Goal: Task Accomplishment & Management: Manage account settings

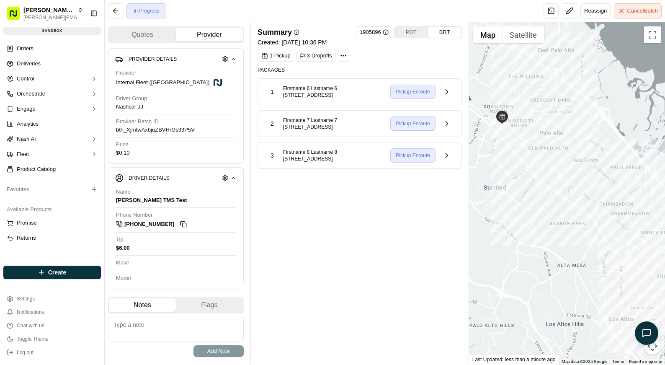
click at [357, 196] on div "Summary 1905896 PDT BRT Created: 09/22/2025 10:36 PM 1 Pickup 3 Dropoffs Packag…" at bounding box center [359, 193] width 204 height 334
click at [277, 69] on span "Packages" at bounding box center [359, 70] width 204 height 7
click at [308, 238] on div "Summary 1905896 PDT BRT Created: 09/22/2025 10:36 PM 1 Pickup 3 Dropoffs Packag…" at bounding box center [359, 193] width 204 height 334
click at [313, 274] on div "Summary 1905896 PDT BRT Created: 09/22/2025 10:36 PM 1 Pickup 3 Dropoffs Packag…" at bounding box center [359, 193] width 204 height 334
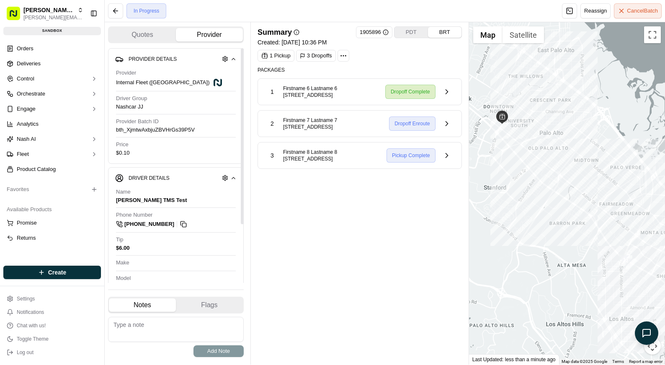
click at [317, 227] on div "Summary 1905896 PDT BRT Created: 09/22/2025 10:36 PM 1 Pickup 3 Dropoffs Packag…" at bounding box center [359, 193] width 204 height 334
click at [306, 272] on div "Summary 1905896 PDT BRT Created: 09/22/2025 10:36 PM 1 Pickup 3 Dropoffs Packag…" at bounding box center [359, 193] width 204 height 334
click at [327, 221] on div "Summary 1905896 PDT BRT Created: 09/22/2025 10:36 PM 1 Pickup 3 Dropoffs Packag…" at bounding box center [359, 193] width 204 height 334
click at [342, 266] on div "Summary 1905896 PDT BRT Created: 09/22/2025 10:36 PM 1 Pickup 3 Dropoffs Packag…" at bounding box center [359, 193] width 204 height 334
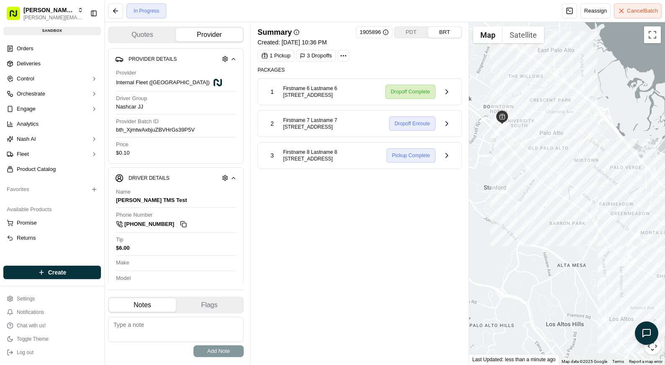
click at [349, 246] on div "Summary 1905896 PDT BRT Created: 09/22/2025 10:36 PM 1 Pickup 3 Dropoffs Packag…" at bounding box center [359, 193] width 204 height 334
click at [624, 17] on button "Cancel Batch" at bounding box center [638, 10] width 48 height 15
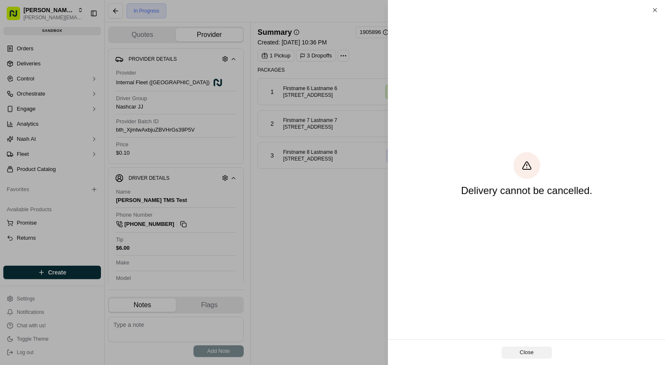
click at [519, 351] on button "Close" at bounding box center [526, 352] width 50 height 12
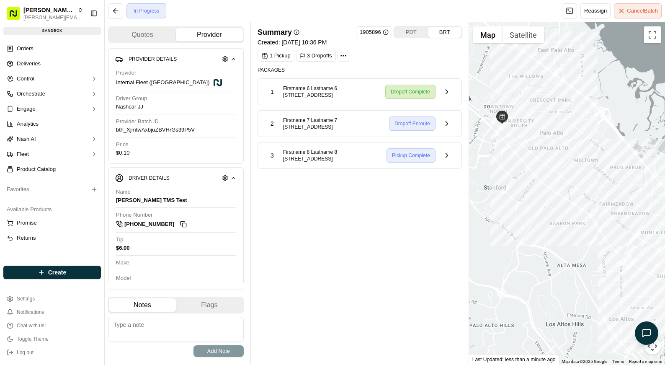
click at [383, 214] on div "Summary 1905896 PDT BRT Created: 09/22/2025 10:36 PM 1 Pickup 3 Dropoffs Packag…" at bounding box center [359, 193] width 204 height 334
click at [448, 90] on button at bounding box center [447, 92] width 16 height 16
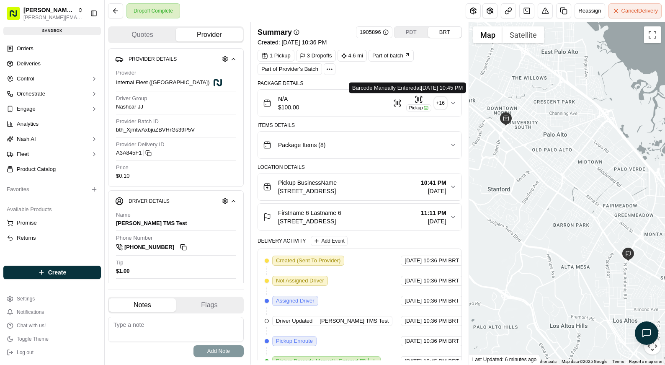
click at [424, 109] on icon "button" at bounding box center [426, 107] width 5 height 5
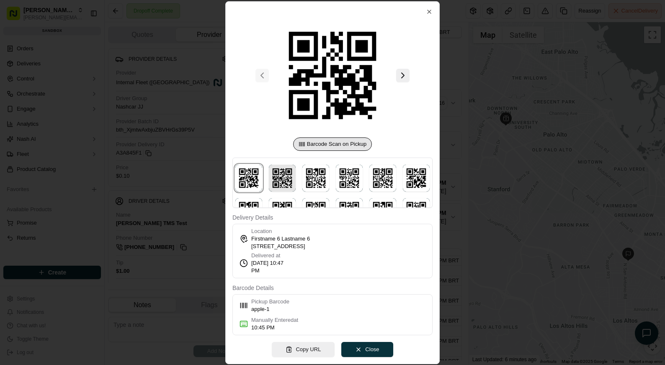
scroll to position [36, 0]
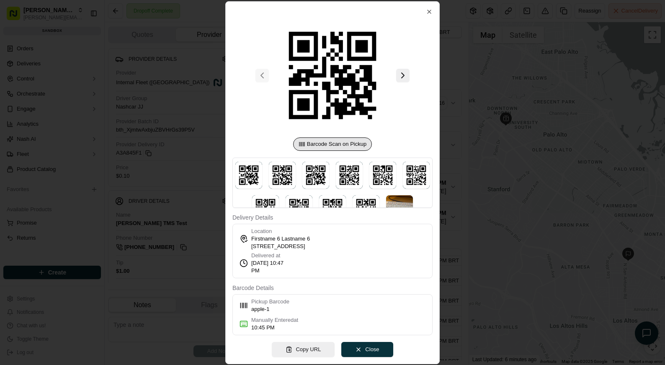
click at [271, 154] on div "Barcode Scan on Pickup" at bounding box center [332, 111] width 200 height 193
drag, startPoint x: 295, startPoint y: 159, endPoint x: 328, endPoint y: 161, distance: 32.3
click at [295, 159] on div at bounding box center [332, 182] width 200 height 50
click at [336, 161] on div at bounding box center [332, 182] width 200 height 50
click at [272, 185] on img at bounding box center [282, 175] width 27 height 27
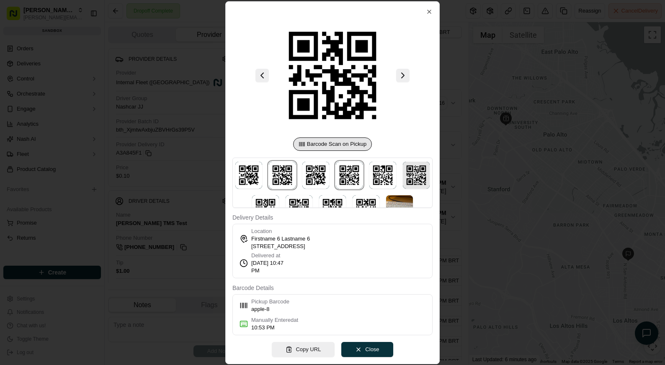
click at [337, 180] on img at bounding box center [349, 175] width 27 height 27
click at [406, 170] on img at bounding box center [416, 175] width 27 height 27
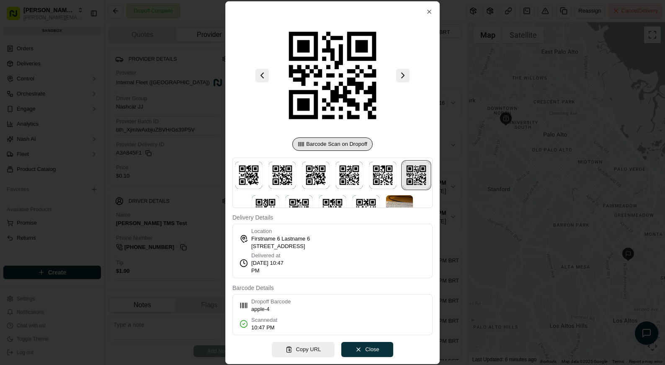
click at [406, 172] on img at bounding box center [416, 175] width 27 height 27
click at [269, 198] on img at bounding box center [265, 208] width 27 height 27
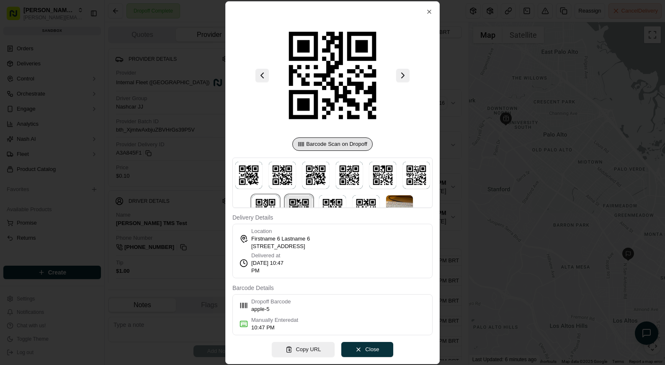
click at [291, 199] on img at bounding box center [298, 208] width 27 height 27
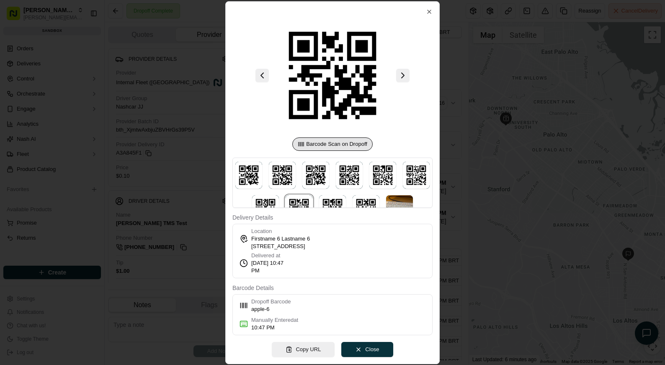
click at [172, 190] on div at bounding box center [332, 182] width 665 height 365
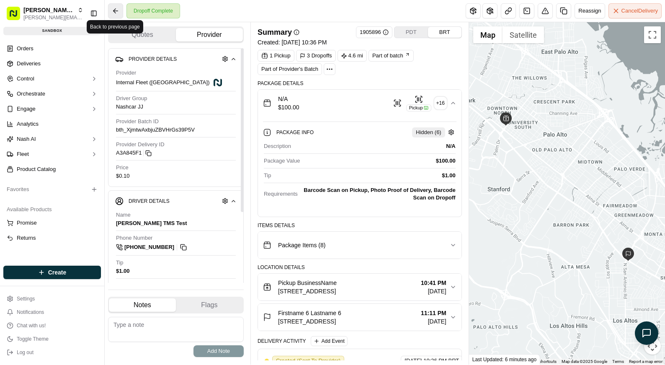
click at [119, 15] on button at bounding box center [115, 10] width 15 height 15
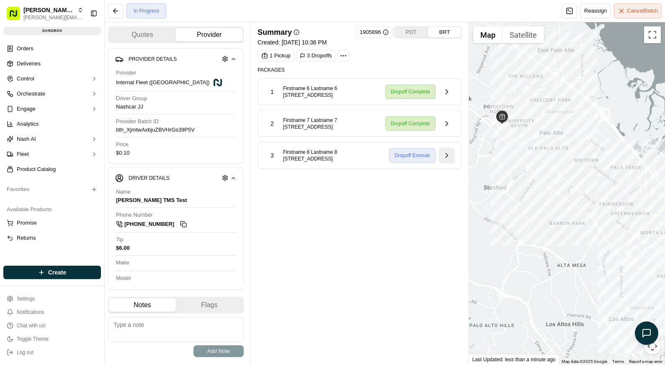
click at [444, 163] on button at bounding box center [447, 155] width 16 height 16
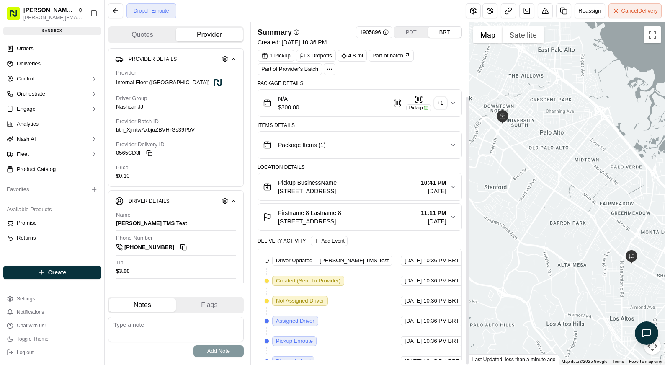
scroll to position [93, 0]
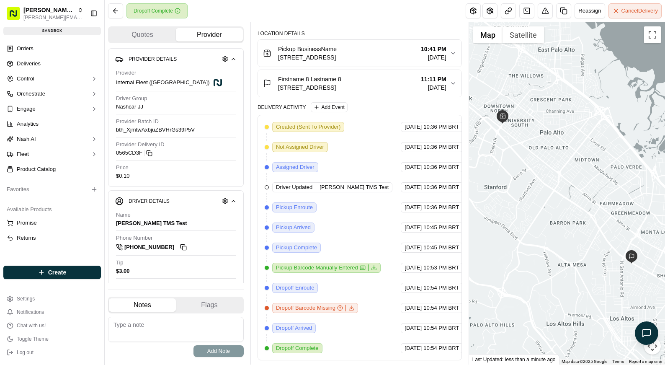
click at [333, 334] on div "Created (Sent To Provider) Internal Fleet ([GEOGRAPHIC_DATA]) [DATE] 10:36 PM B…" at bounding box center [360, 237] width 190 height 231
click at [335, 323] on div "Created (Sent To Provider) Internal Fleet ([GEOGRAPHIC_DATA]) [DATE] 10:36 PM B…" at bounding box center [360, 237] width 190 height 231
click at [336, 320] on div "Created (Sent To Provider) Internal Fleet (Nashcar) 09/22/2025 10:36 PM BRT Not…" at bounding box center [360, 237] width 190 height 231
click at [318, 217] on div "Created (Sent To Provider) Internal Fleet (Nashcar) 09/22/2025 10:36 PM BRT Not…" at bounding box center [360, 237] width 190 height 231
click at [115, 11] on button at bounding box center [115, 10] width 15 height 15
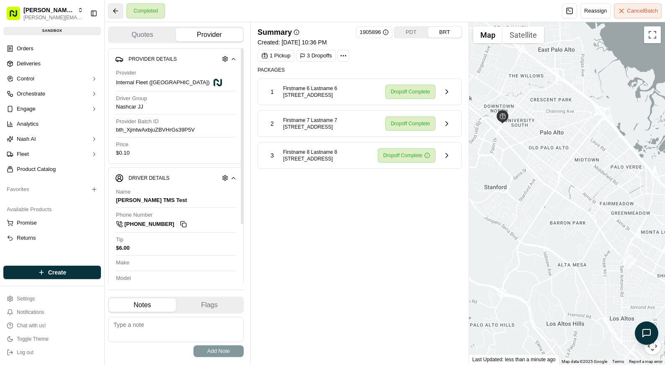
click at [108, 10] on button at bounding box center [115, 10] width 15 height 15
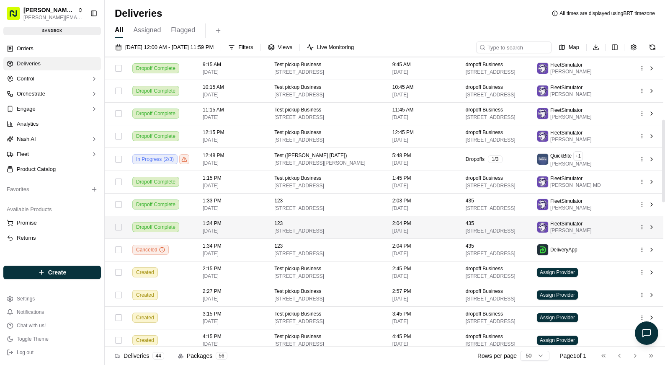
scroll to position [215, 0]
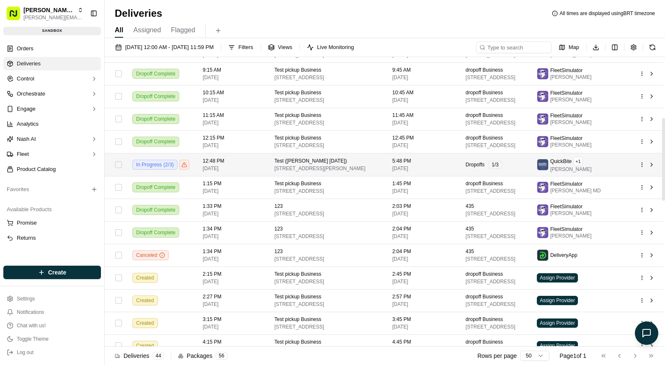
click at [195, 176] on td "In Progress ( 2 / 3 )" at bounding box center [161, 164] width 70 height 23
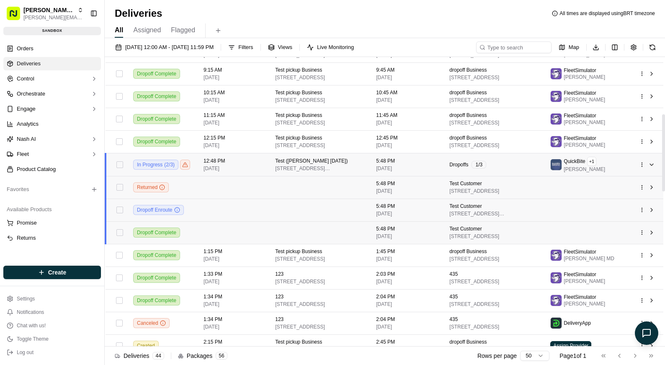
click at [193, 173] on td "In Progress ( 2 / 3 )" at bounding box center [161, 164] width 70 height 23
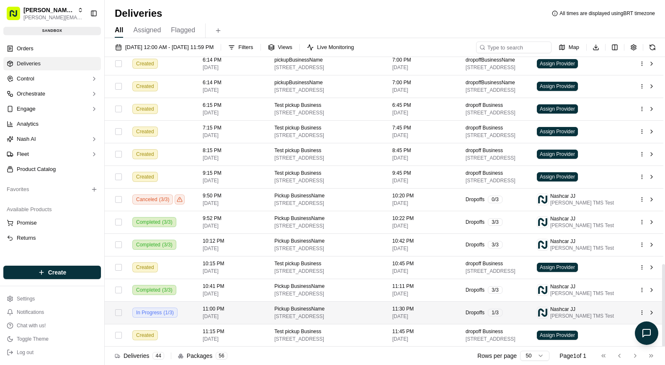
click at [182, 308] on div "In Progress ( 1 / 3 )" at bounding box center [160, 312] width 57 height 10
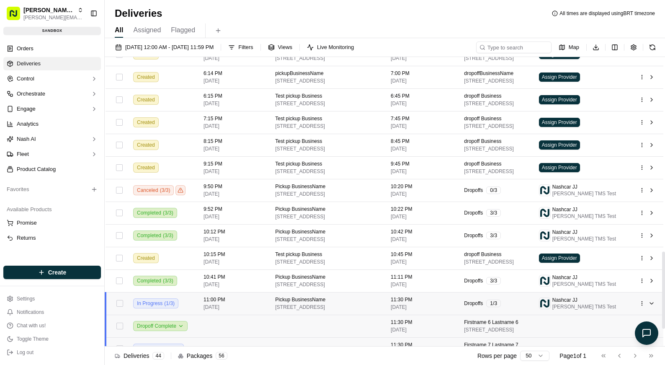
click at [182, 308] on div "In Progress ( 1 / 3 )" at bounding box center [161, 303] width 57 height 10
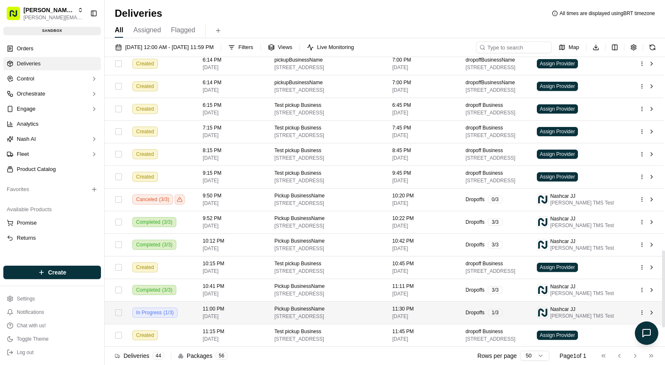
scroll to position [727, 0]
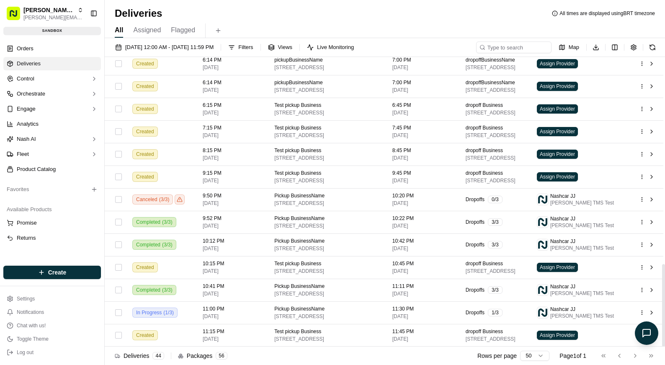
click at [247, 23] on div "All Assigned Flagged" at bounding box center [385, 30] width 560 height 15
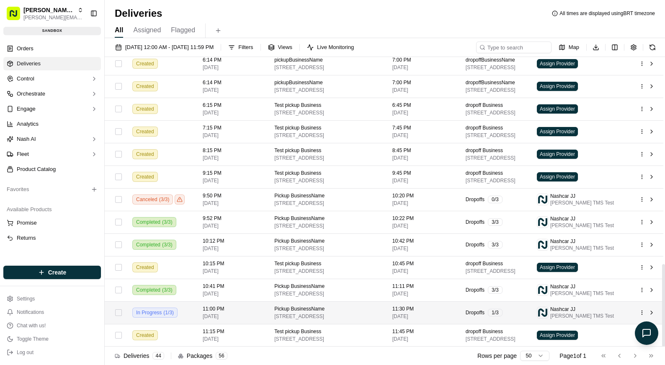
click at [191, 313] on td "In Progress ( 1 / 3 )" at bounding box center [161, 312] width 70 height 23
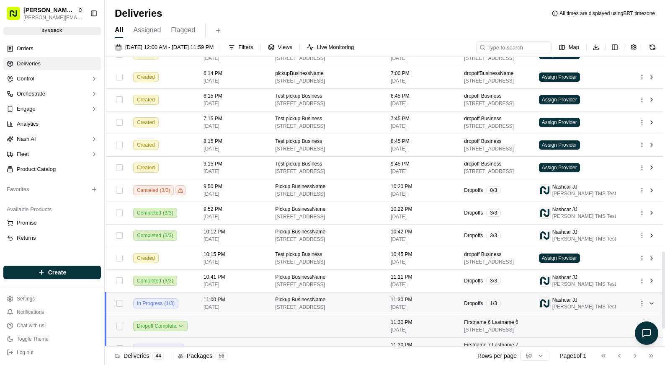
click at [199, 313] on td "11:00 PM 09/22/2025" at bounding box center [233, 303] width 72 height 23
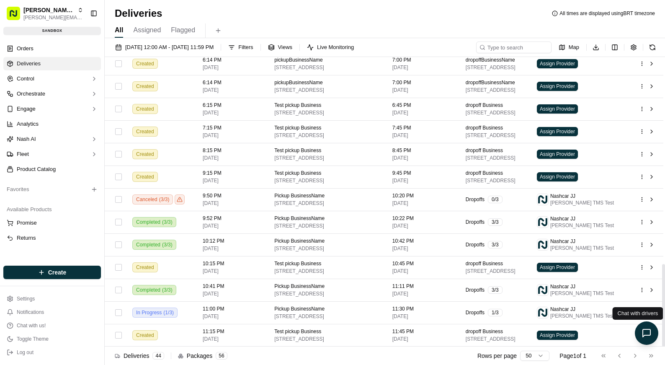
click at [640, 314] on div "Chat with drivers Chat with drivers" at bounding box center [637, 313] width 51 height 13
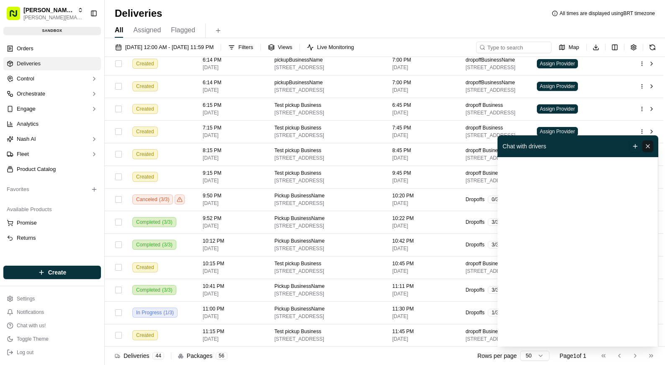
click at [644, 146] on button "Close chat" at bounding box center [647, 146] width 11 height 12
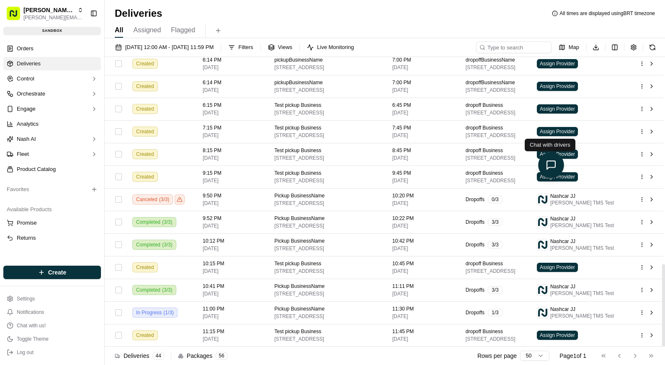
drag, startPoint x: 596, startPoint y: 239, endPoint x: 573, endPoint y: 189, distance: 54.9
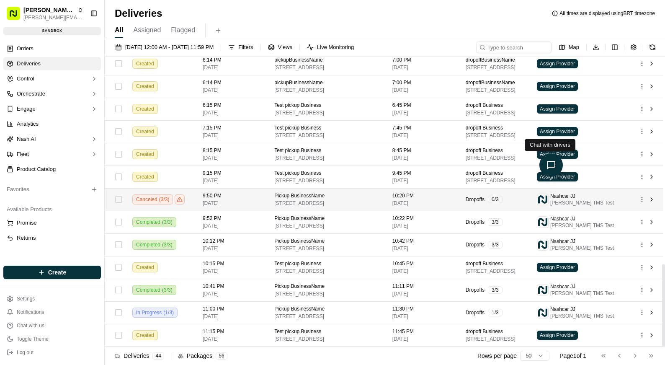
click at [550, 164] on icon "Open chat" at bounding box center [551, 165] width 10 height 10
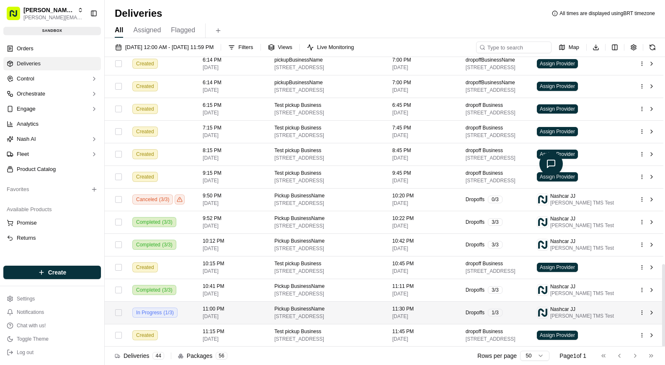
click at [631, 310] on td "Nashcar JJ Lucas TMS Test" at bounding box center [581, 312] width 102 height 23
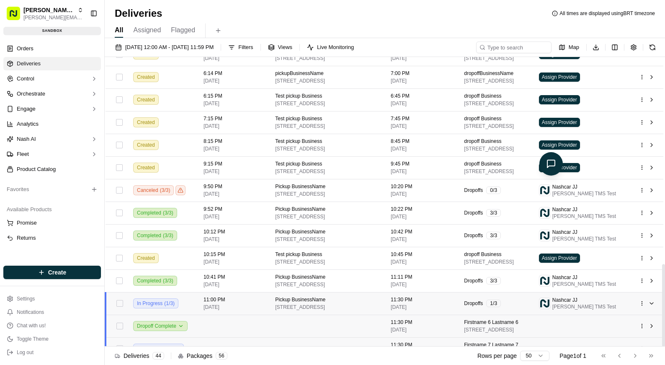
click at [636, 309] on td at bounding box center [647, 303] width 31 height 23
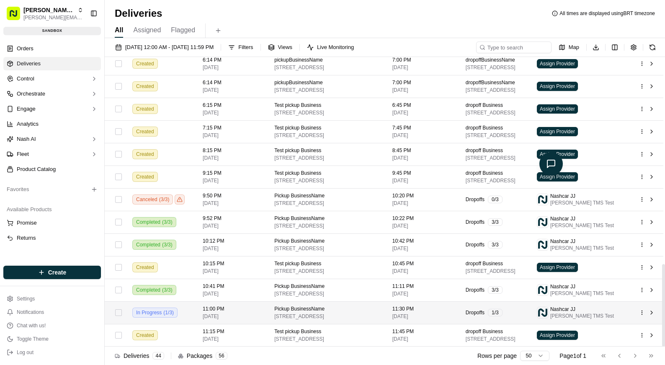
click at [640, 310] on html "Nash Org lucas@usenash.com Toggle Sidebar sandbox Orders Deliveries Control Orc…" at bounding box center [332, 182] width 665 height 365
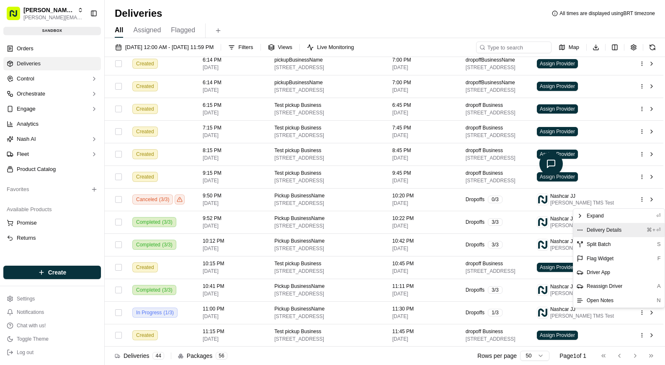
click at [619, 229] on span "Delivery Details" at bounding box center [603, 229] width 35 height 7
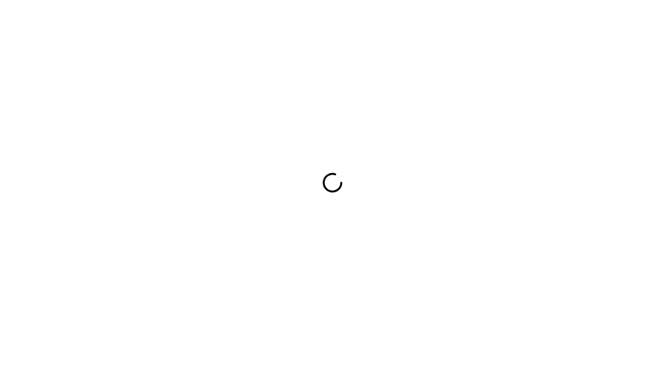
click at [94, 123] on div at bounding box center [332, 182] width 665 height 365
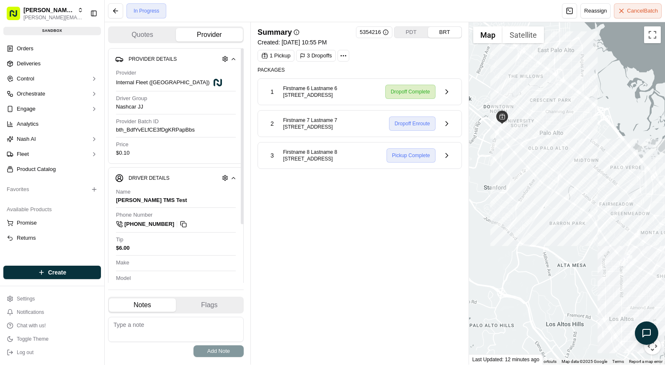
click at [373, 225] on div "Summary 5354216 PDT BRT Created: [DATE] 10:55 PM 1 Pickup 3 Dropoffs Packages 1…" at bounding box center [359, 193] width 204 height 334
click at [295, 224] on div "Summary 5354216 PDT BRT Created: [DATE] 10:55 PM 1 Pickup 3 Dropoffs Packages 1…" at bounding box center [359, 193] width 204 height 334
click at [301, 236] on div "Summary 5354216 PDT BRT Created: 09/22/2025 10:55 PM 1 Pickup 3 Dropoffs Packag…" at bounding box center [359, 193] width 204 height 334
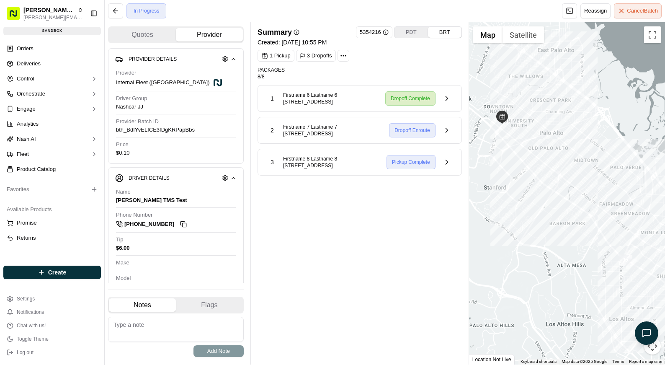
click at [281, 193] on div "Summary 5354216 PDT BRT Created: 09/22/2025 10:55 PM 1 Pickup 3 Dropoffs Packag…" at bounding box center [359, 193] width 204 height 334
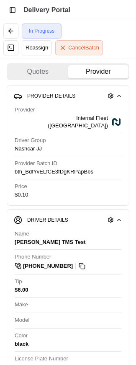
click at [127, 229] on div "Driver Details Hidden ( 4 ) Name Lucas TMS Test Phone Number +55 83 99694 6668 …" at bounding box center [68, 305] width 123 height 192
drag, startPoint x: 135, startPoint y: 227, endPoint x: 274, endPoint y: 229, distance: 139.4
click at [136, 229] on html "Toggle Sidebar Delivery Portal In Progress Reassign Cancel Batch Quotes Provide…" at bounding box center [68, 182] width 136 height 365
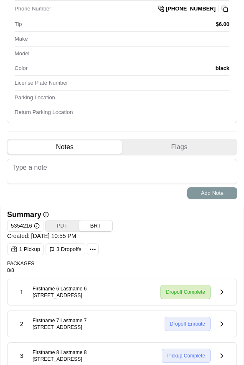
scroll to position [223, 0]
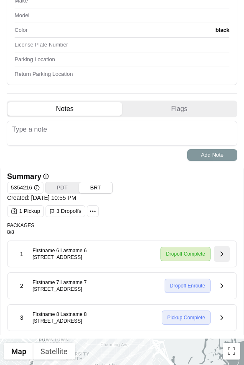
click at [222, 256] on button at bounding box center [222, 254] width 16 height 16
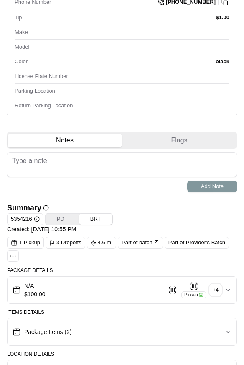
scroll to position [254, 0]
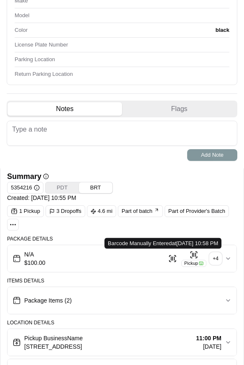
click at [182, 250] on div "N/A $100.00 Pickup + 4" at bounding box center [119, 258] width 213 height 17
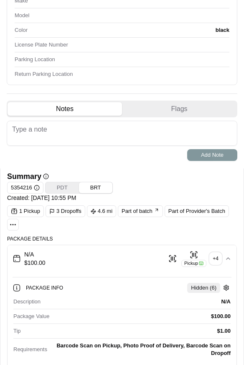
click at [179, 254] on div "Pickup + 4" at bounding box center [194, 258] width 54 height 16
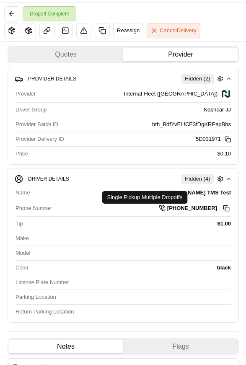
scroll to position [0, 0]
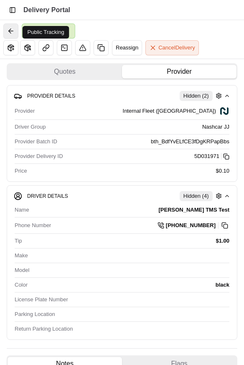
click at [9, 32] on button at bounding box center [10, 30] width 15 height 15
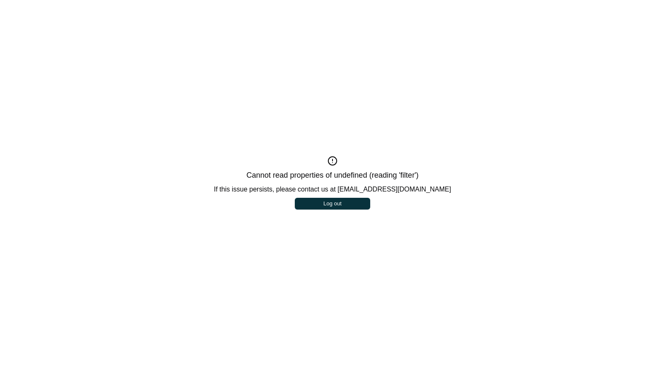
click at [416, 272] on div "Cannot read properties of undefined (reading 'filter') If this issue persists, …" at bounding box center [332, 182] width 665 height 365
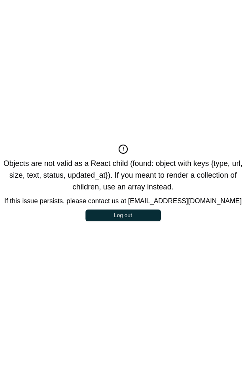
click at [100, 218] on button "Log out" at bounding box center [122, 215] width 75 height 12
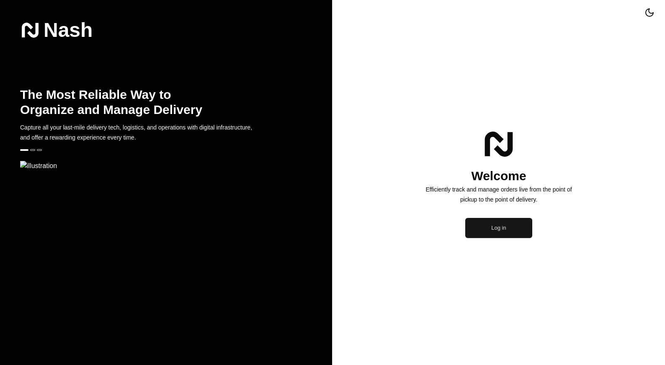
click at [474, 238] on button "Log in" at bounding box center [498, 228] width 67 height 20
